Goal: Information Seeking & Learning: Check status

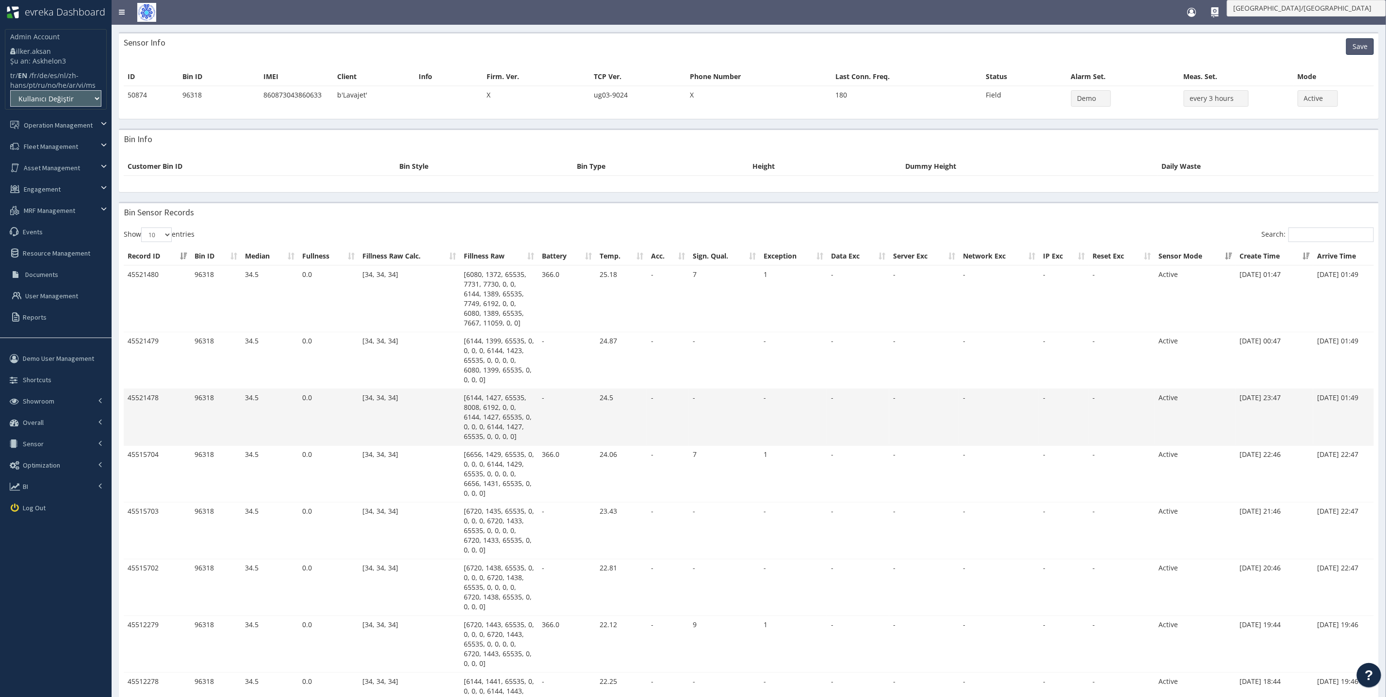
scroll to position [0, 86]
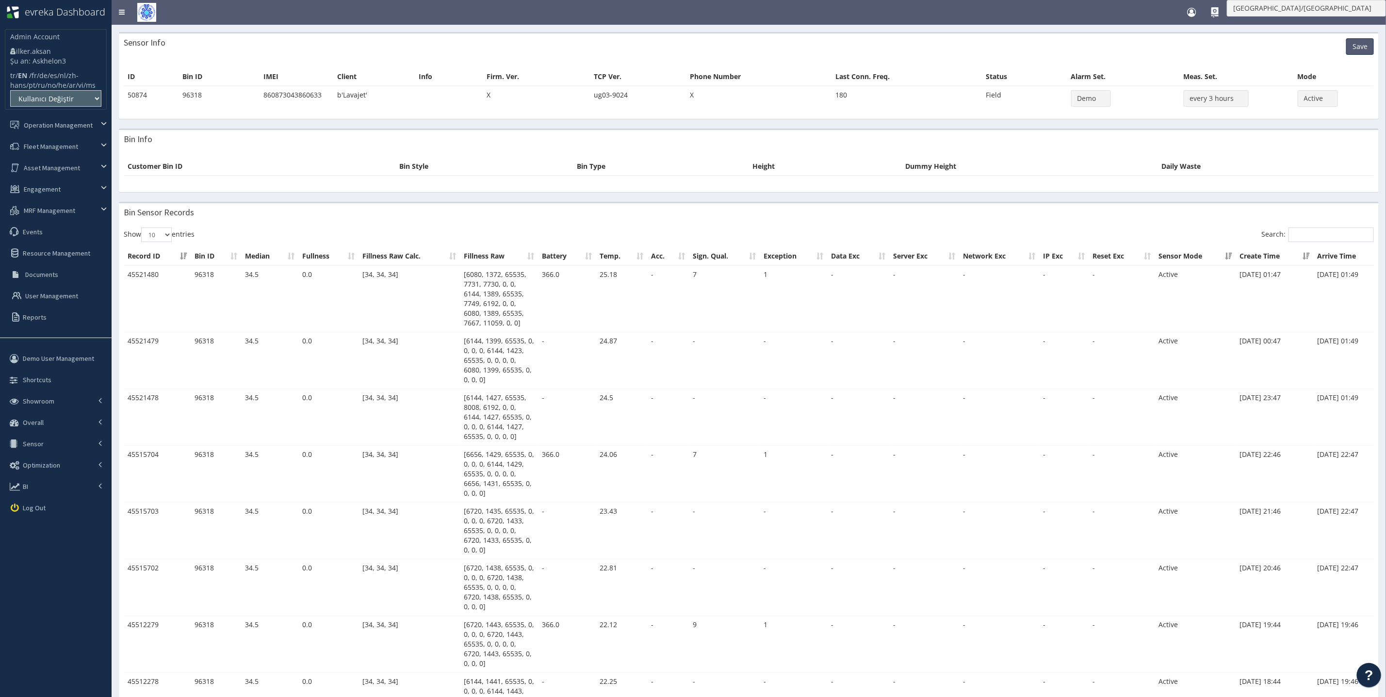
scroll to position [0, 86]
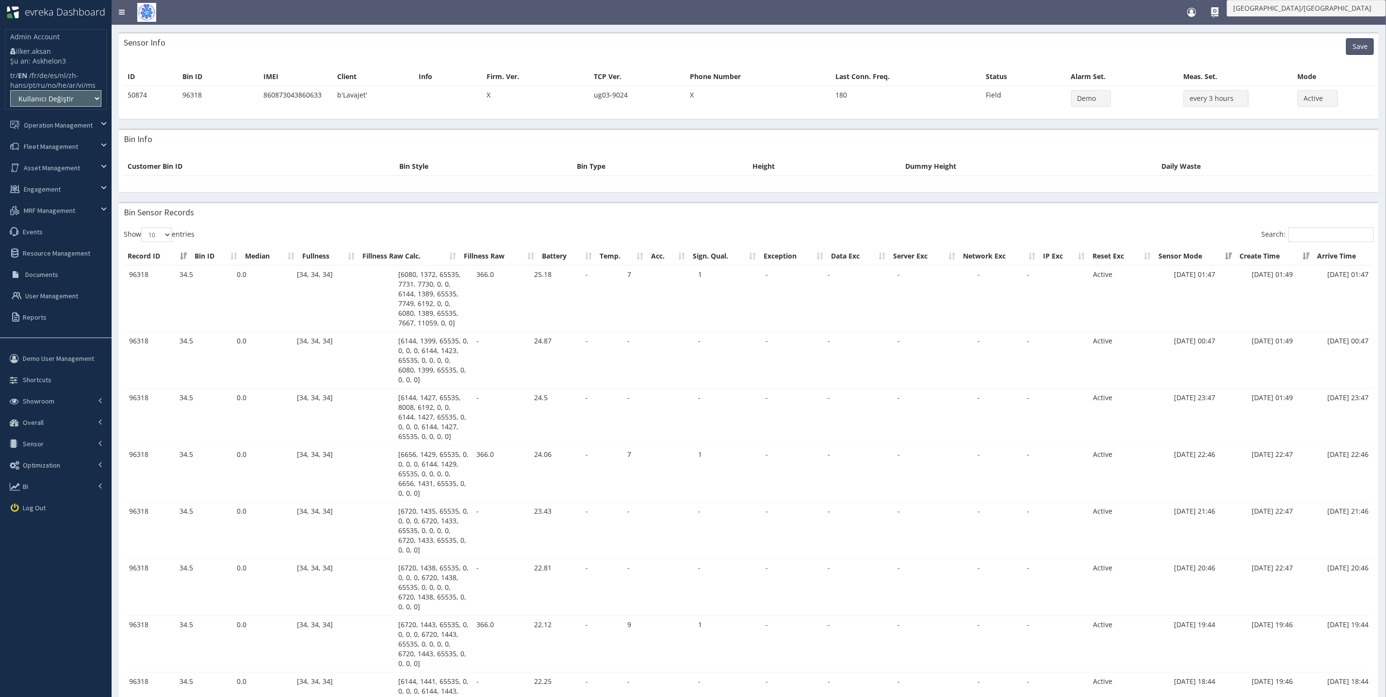
scroll to position [0, 86]
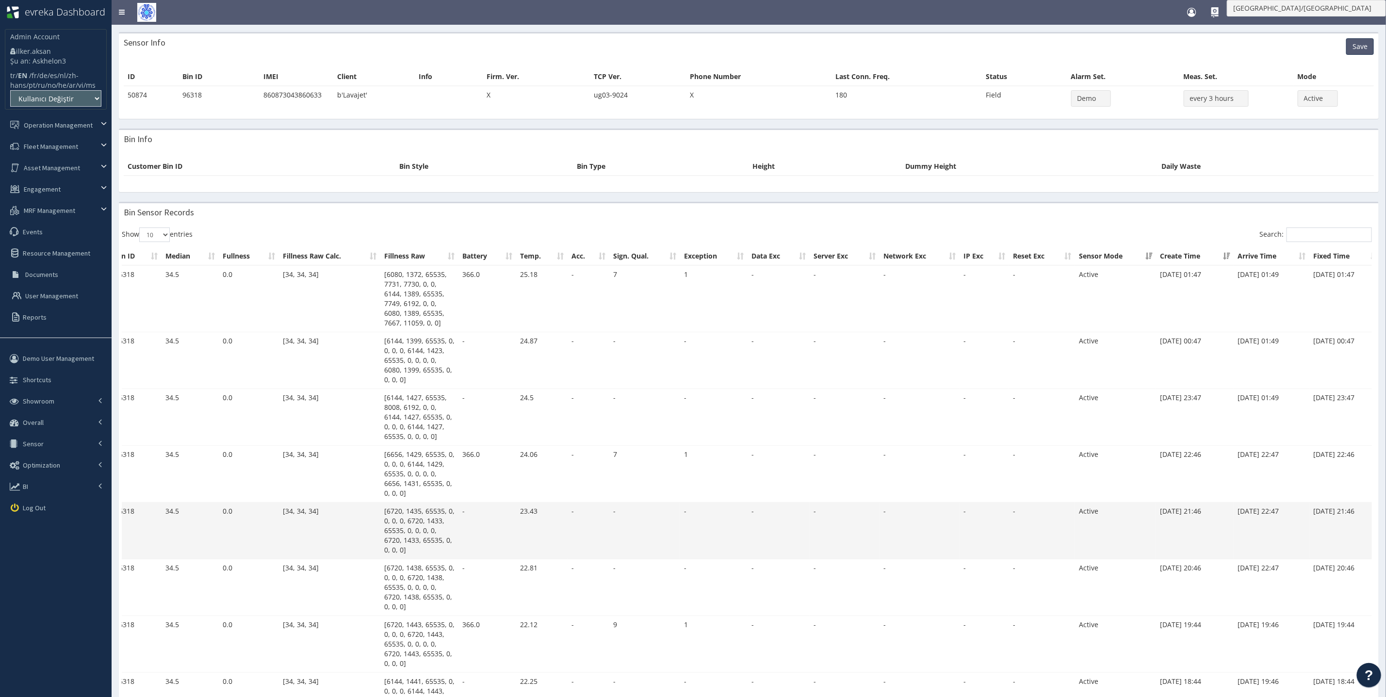
scroll to position [0, 86]
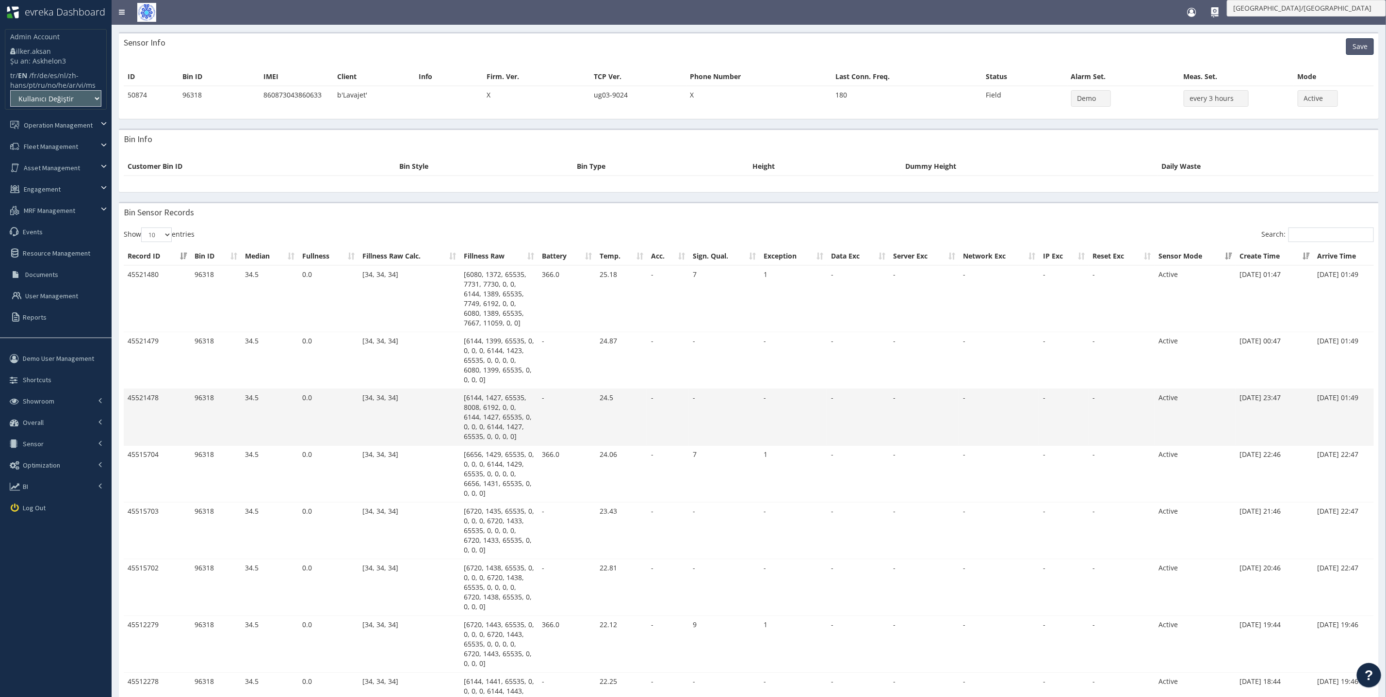
scroll to position [0, 86]
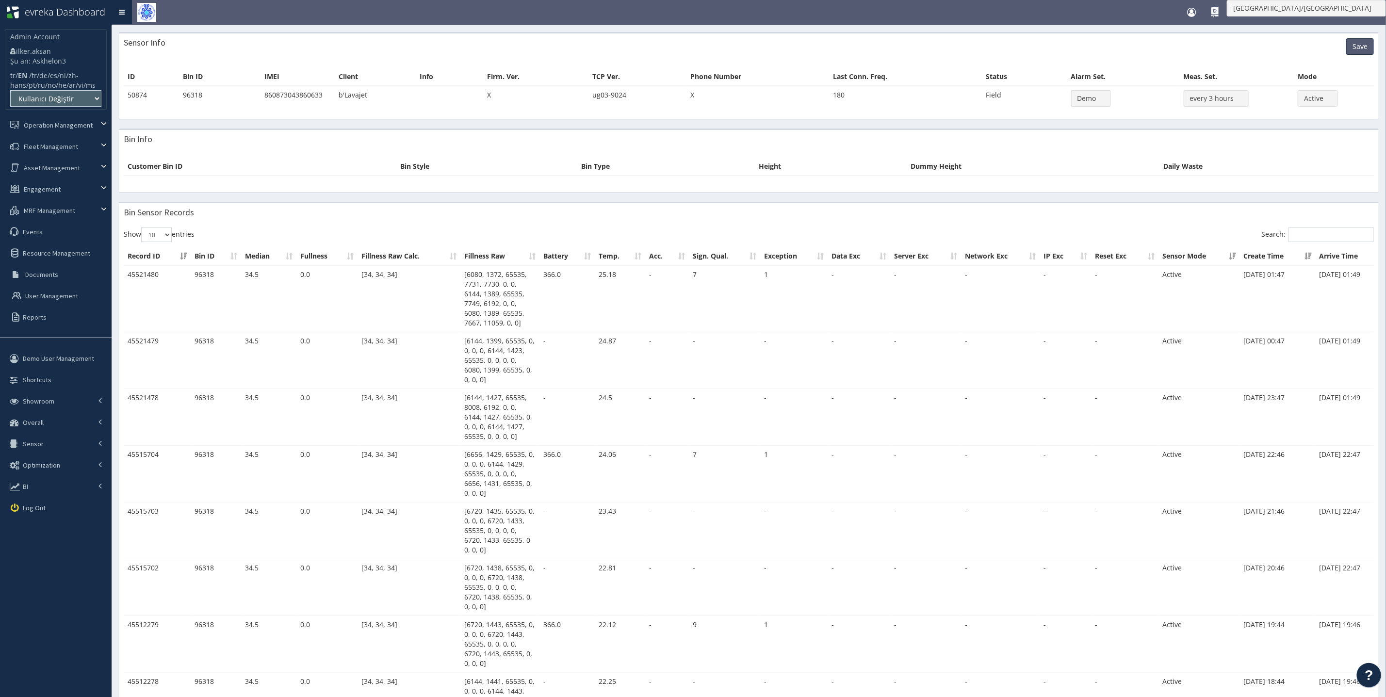
click at [121, 10] on link "Toggle navigation" at bounding box center [122, 12] width 20 height 24
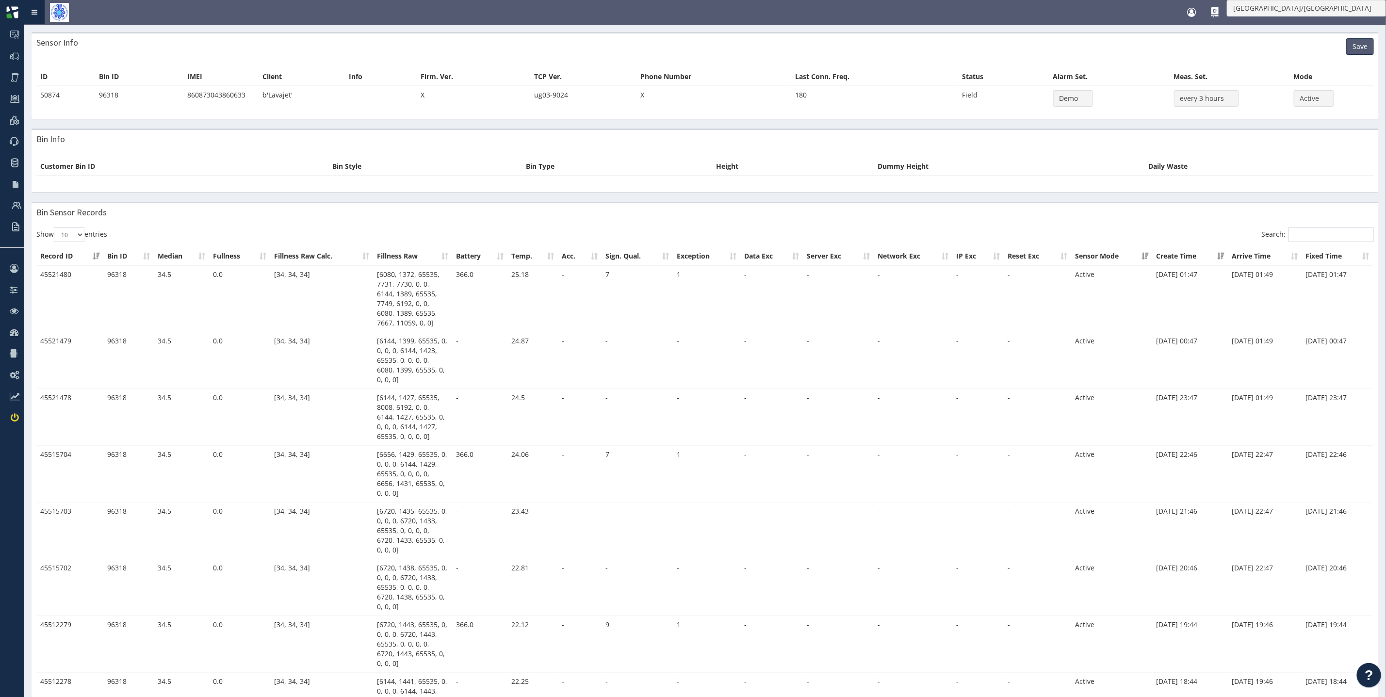
click at [30, 18] on link "Toggle navigation" at bounding box center [34, 12] width 20 height 24
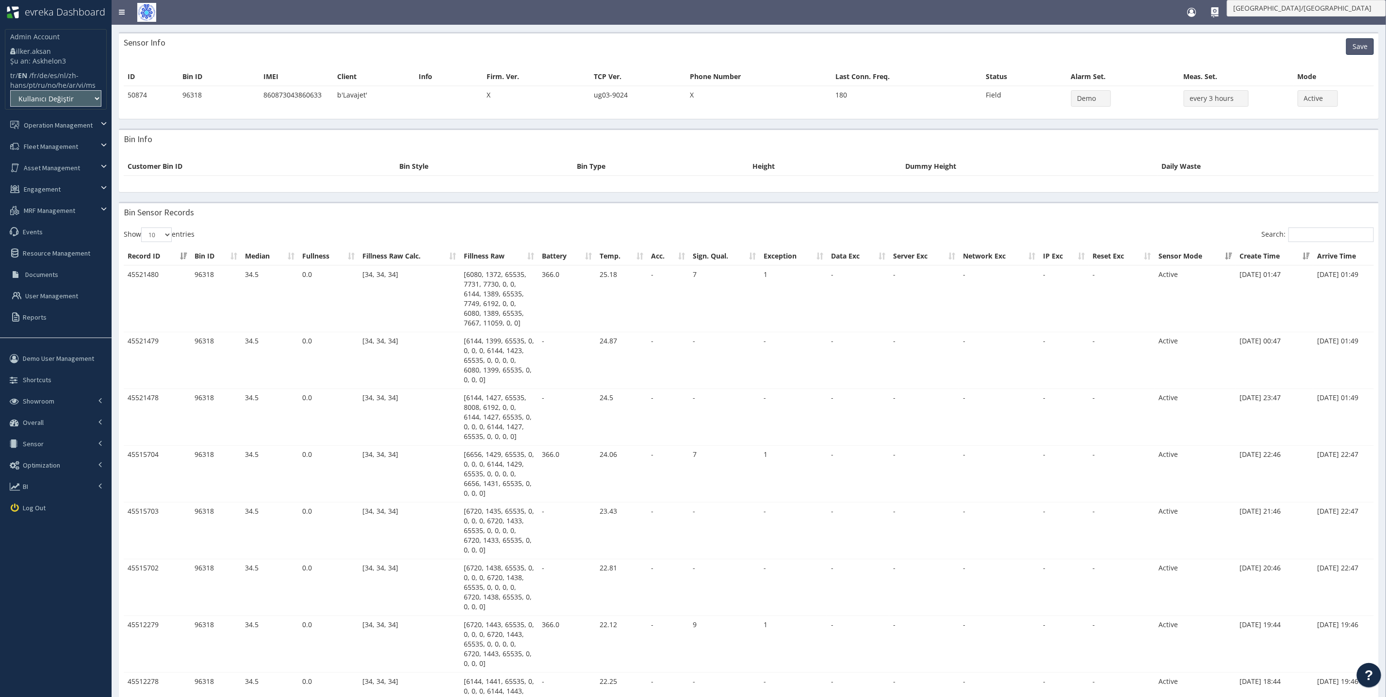
click at [507, 59] on div "Sensor Info Save" at bounding box center [748, 46] width 1259 height 26
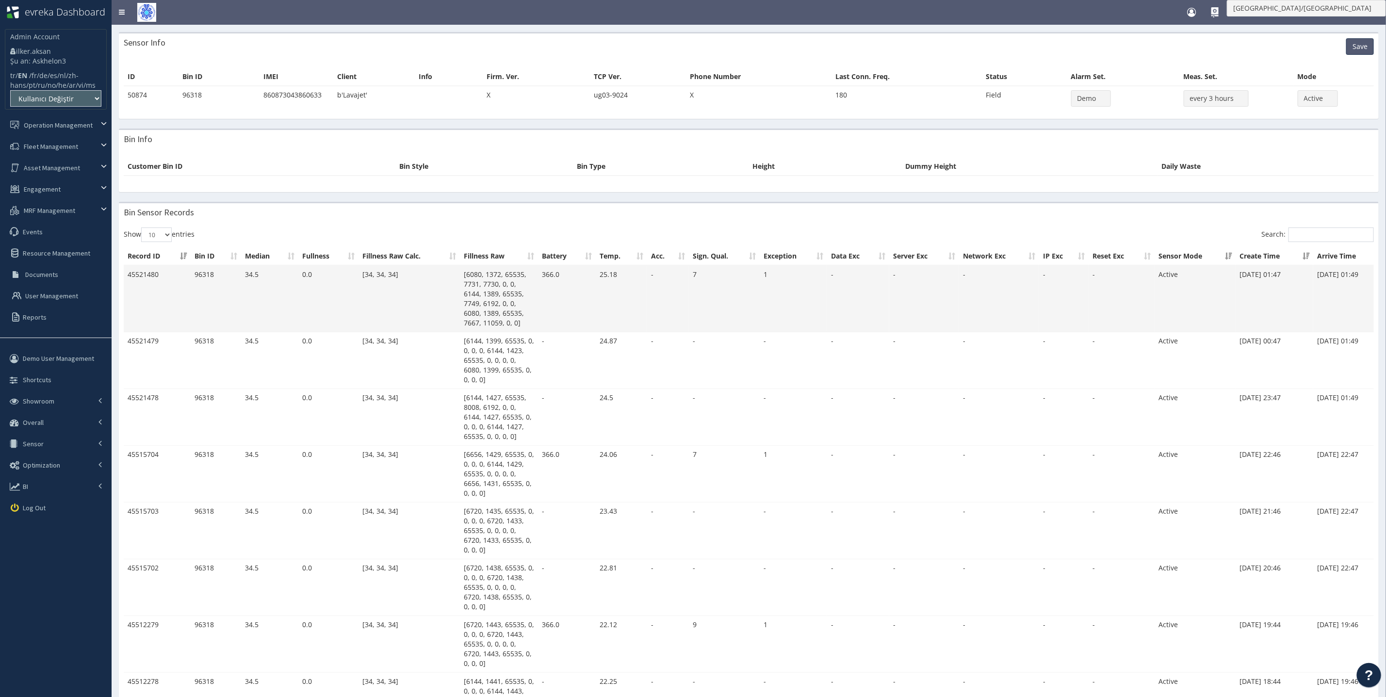
scroll to position [0, 86]
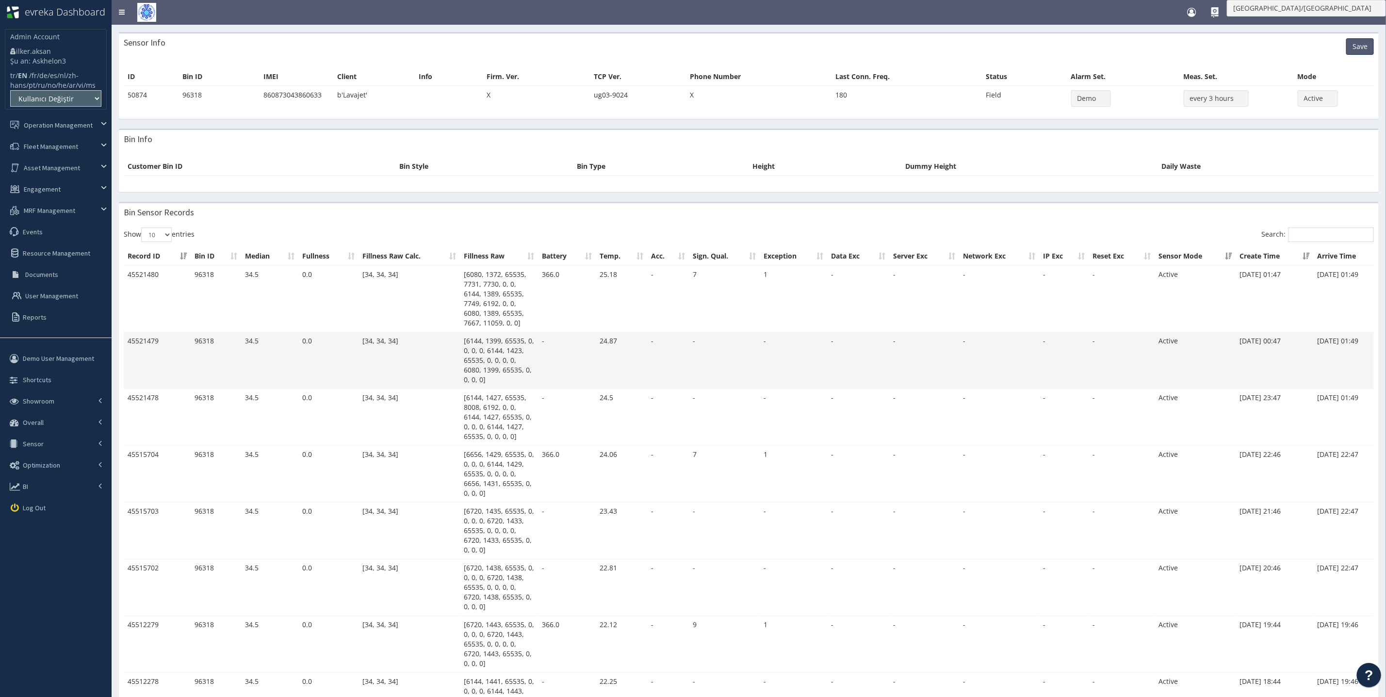
scroll to position [0, 86]
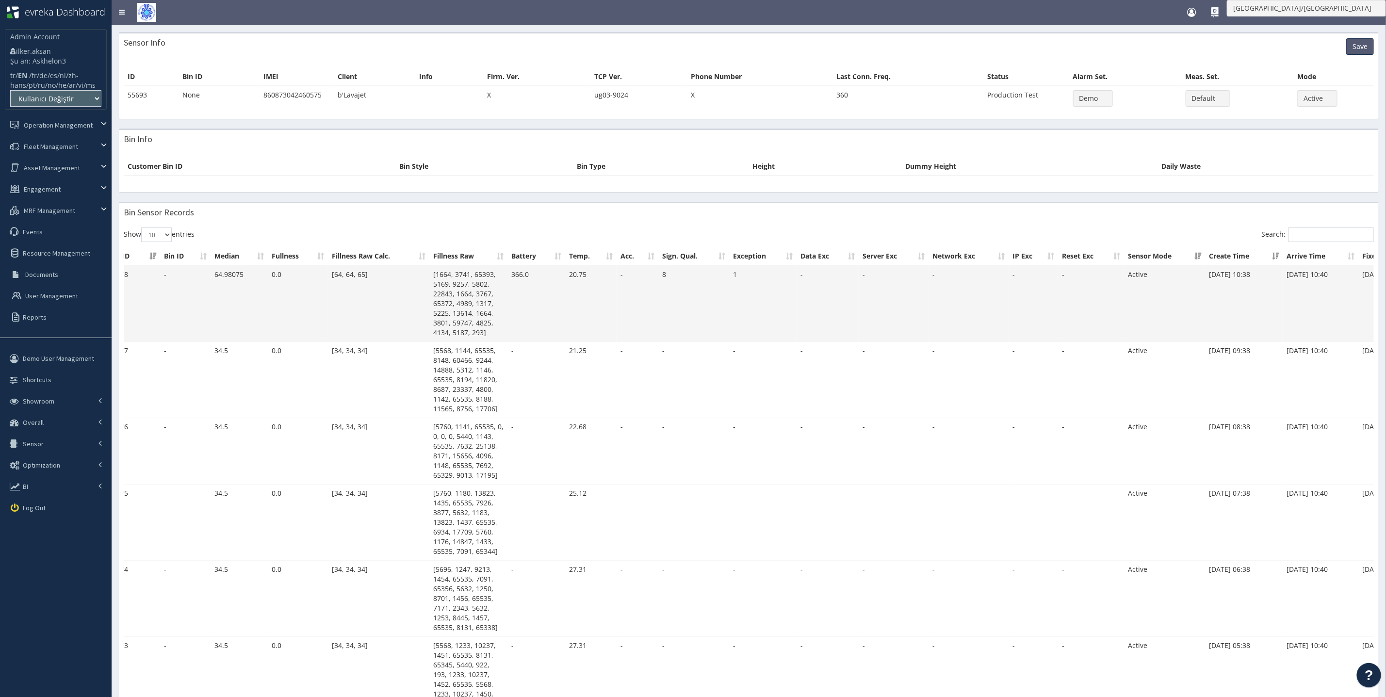
scroll to position [0, 86]
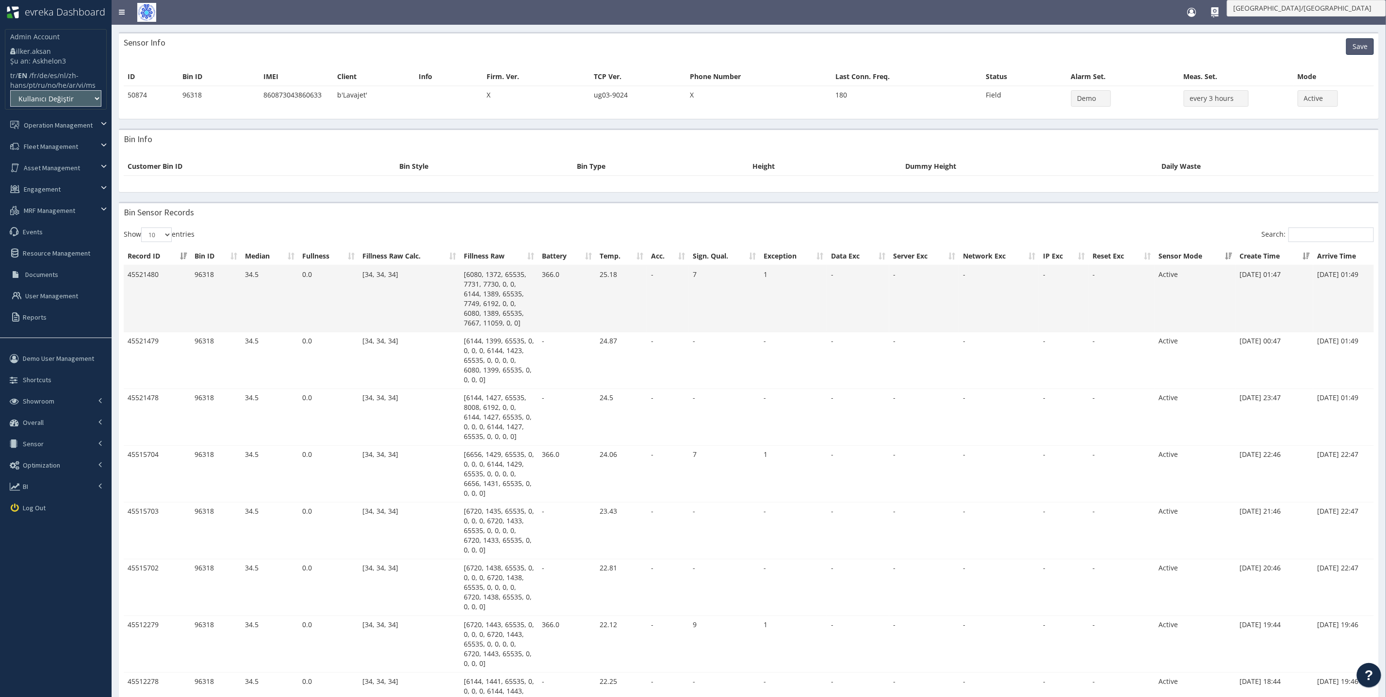
scroll to position [0, 86]
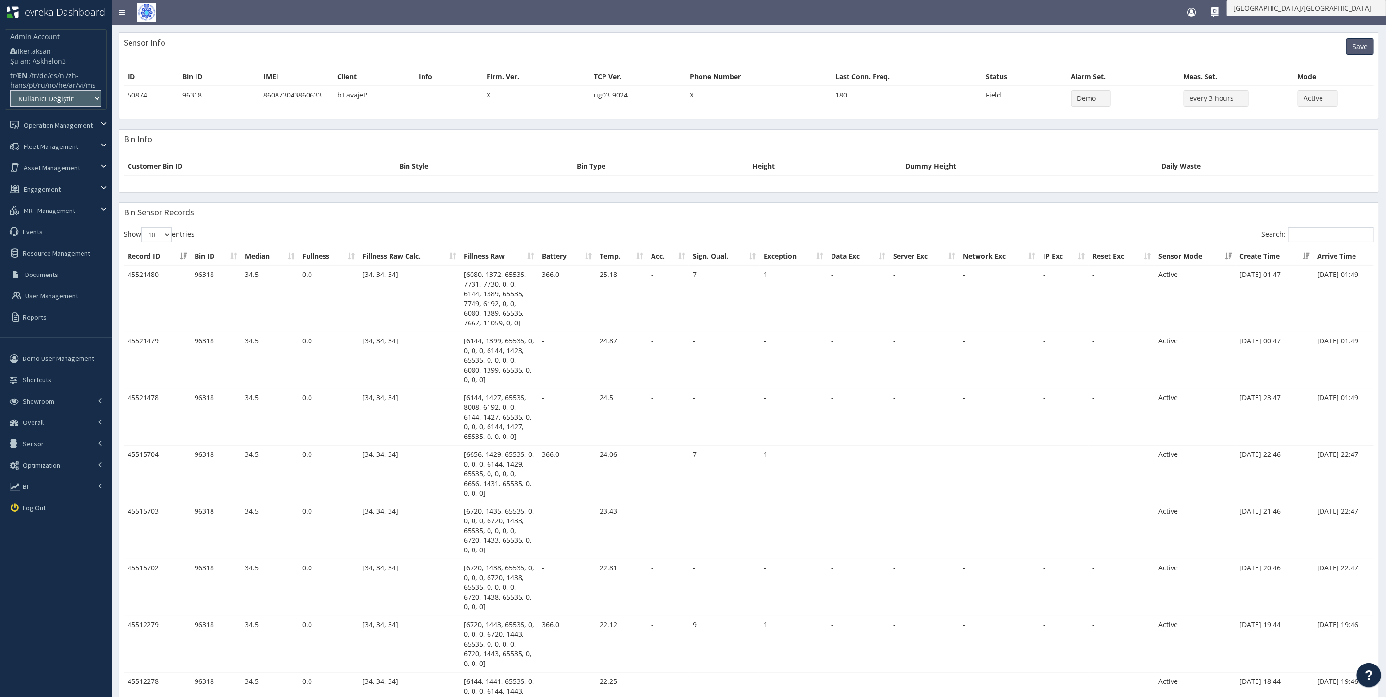
scroll to position [0, 86]
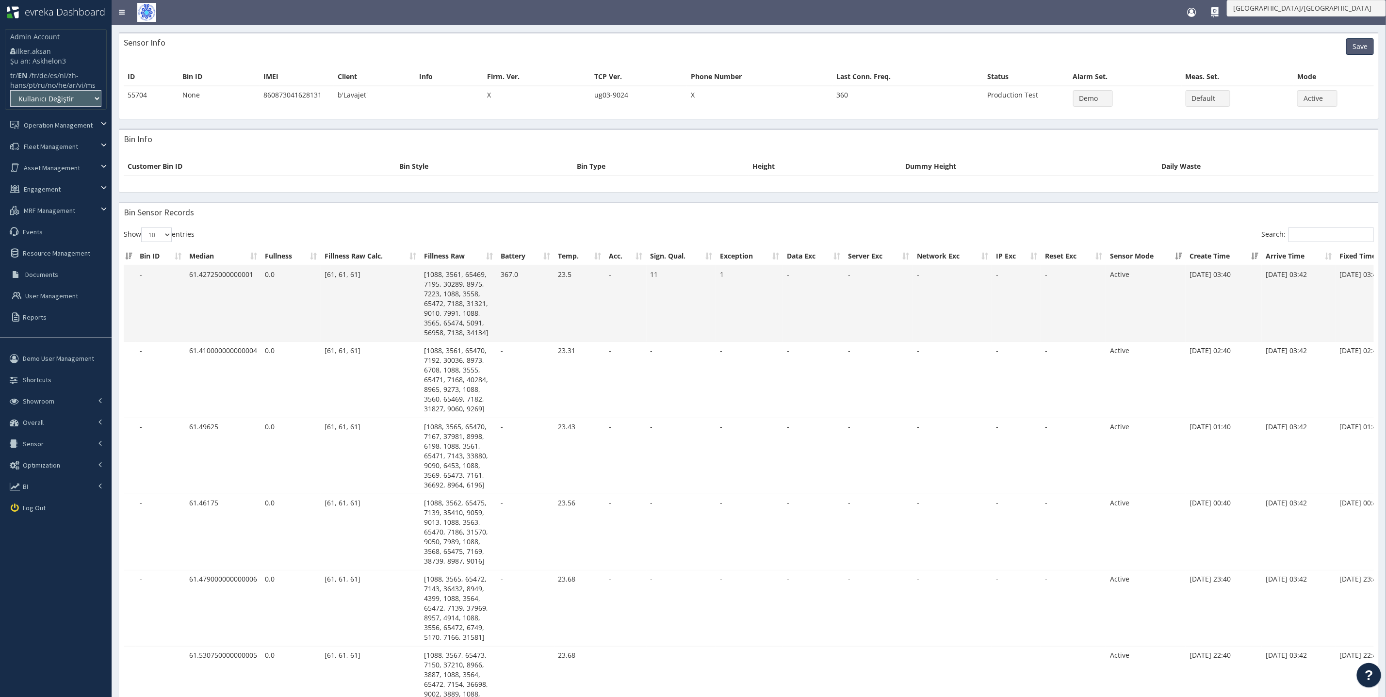
scroll to position [0, 86]
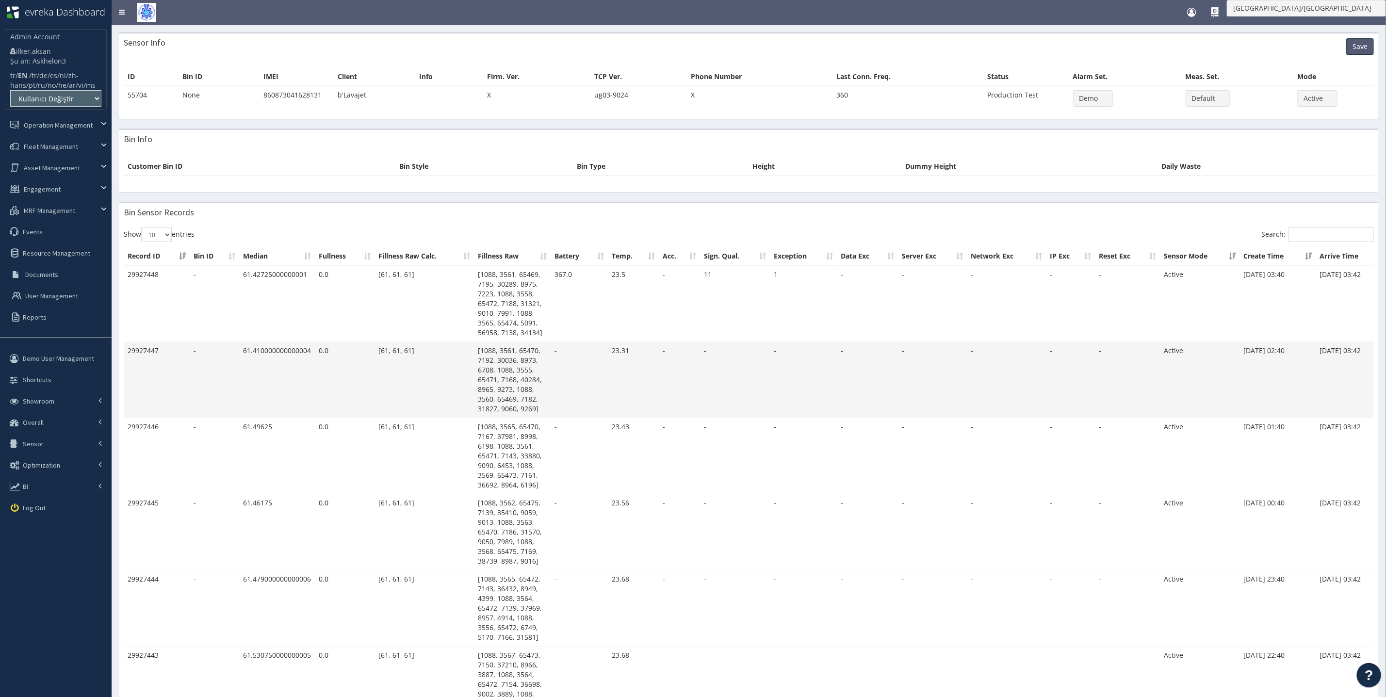
scroll to position [0, 86]
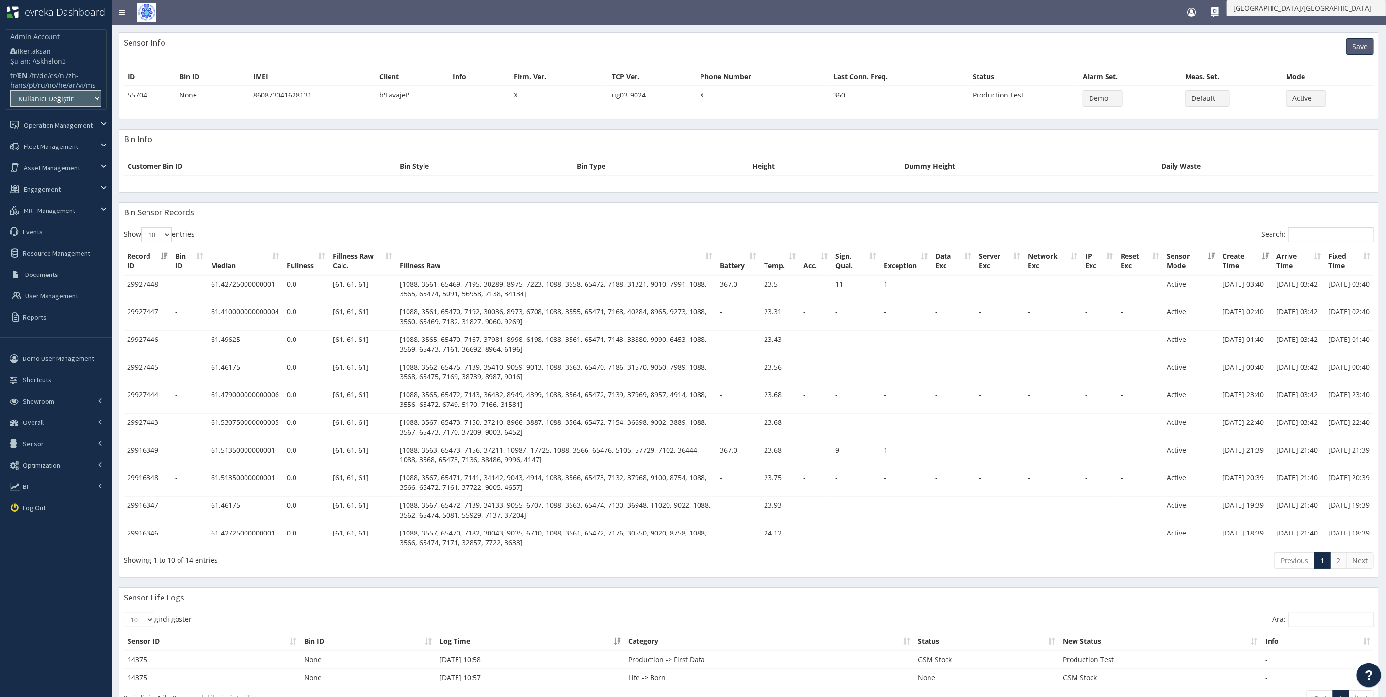
scroll to position [0, 0]
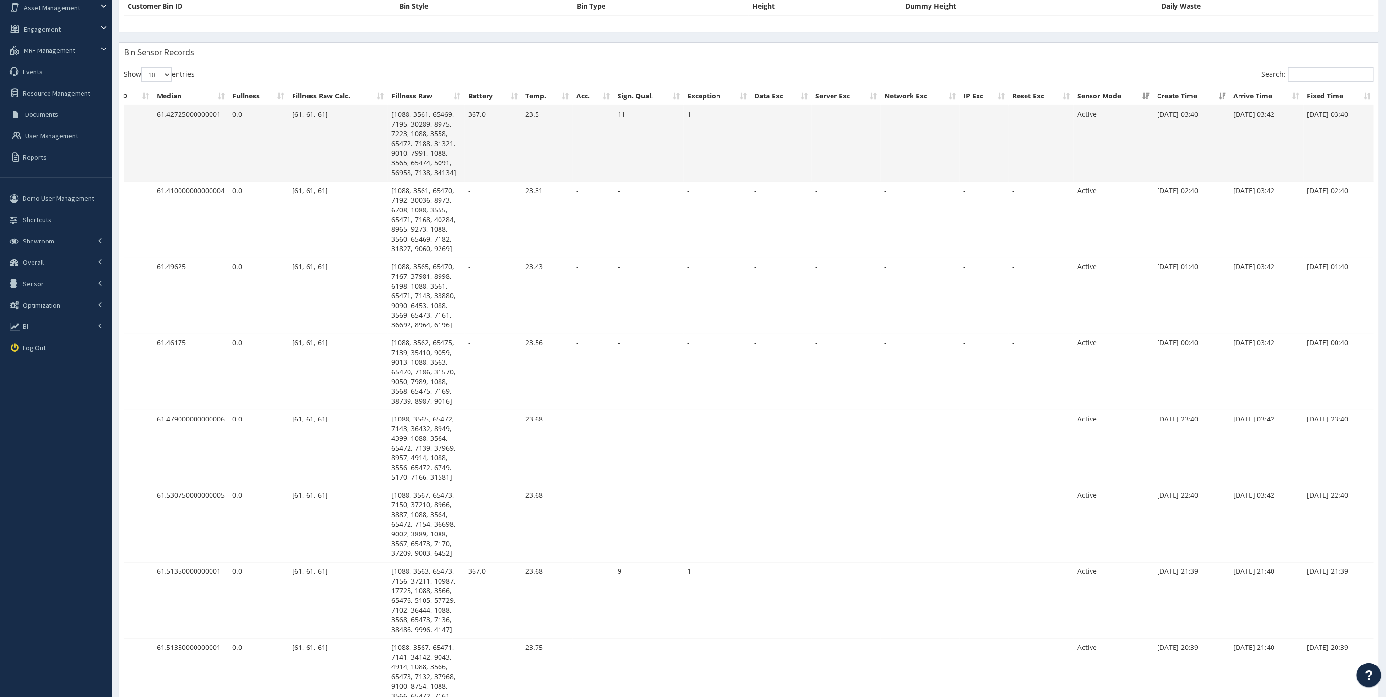
scroll to position [166, 0]
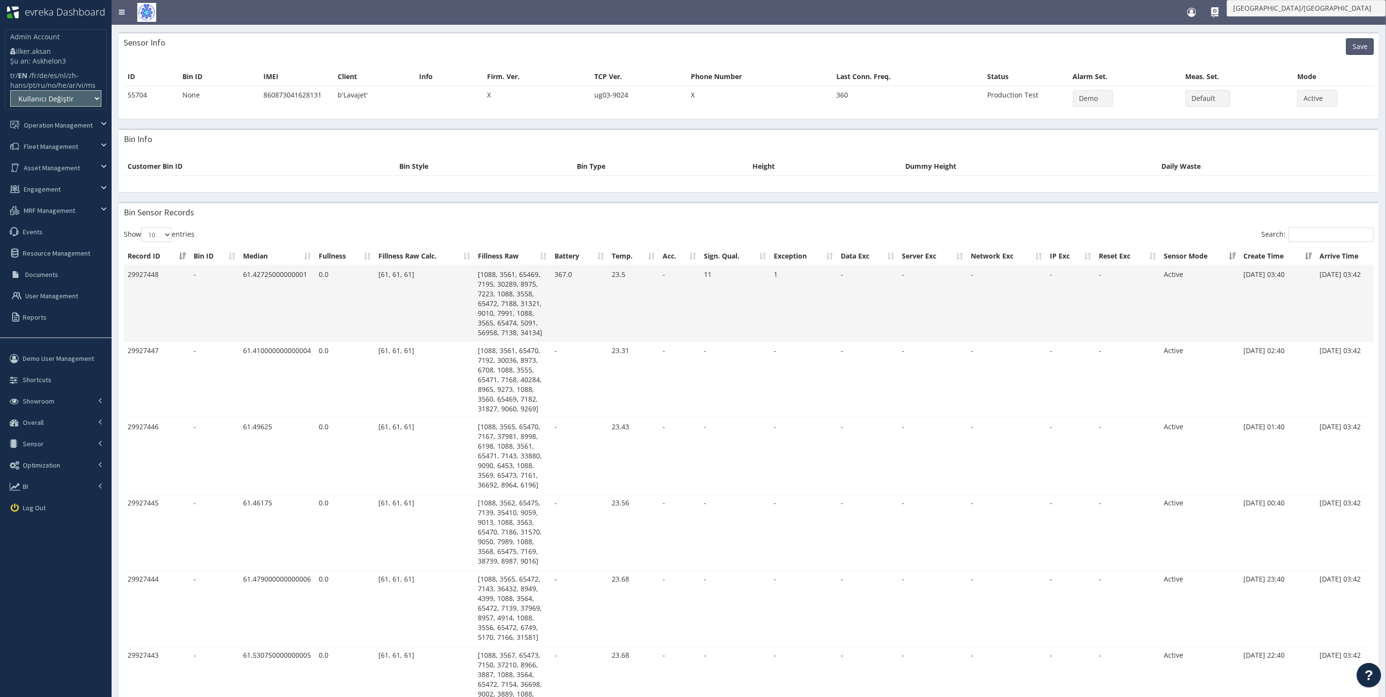
scroll to position [0, 86]
